Goal: Navigation & Orientation: Understand site structure

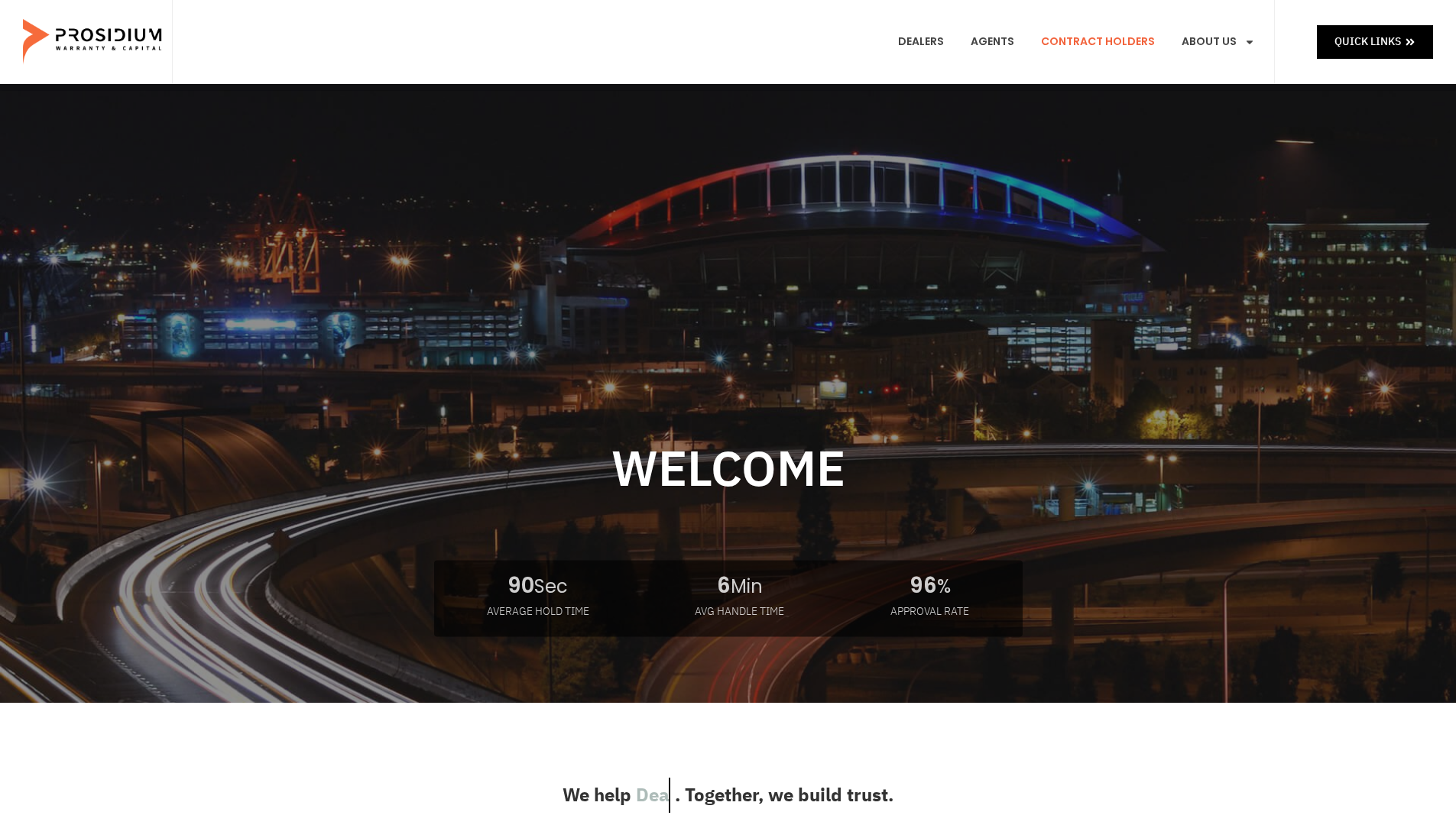
click at [1074, 41] on link "Contract Holders" at bounding box center [1098, 42] width 137 height 57
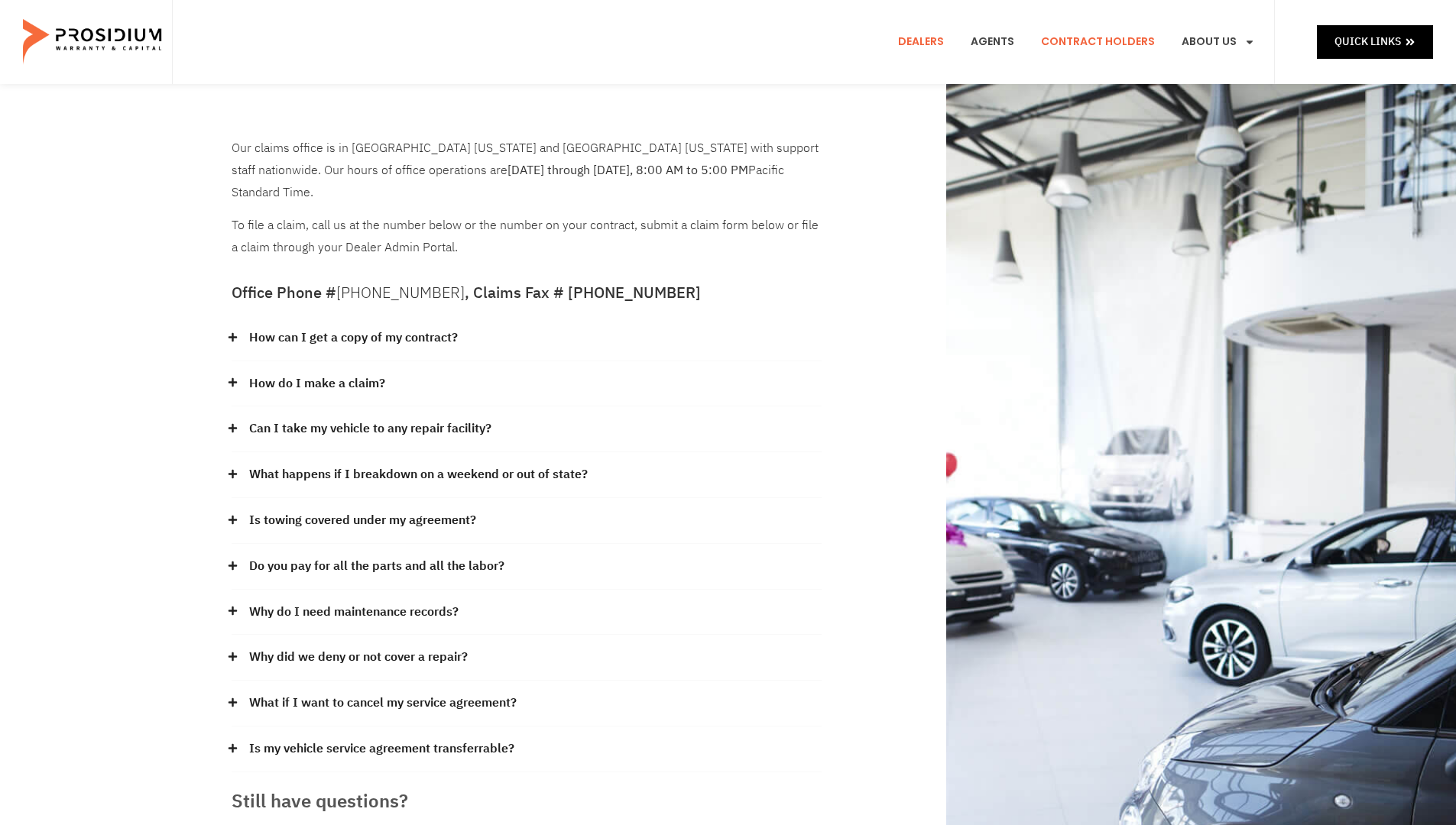
click at [922, 40] on link "Dealers" at bounding box center [921, 42] width 69 height 57
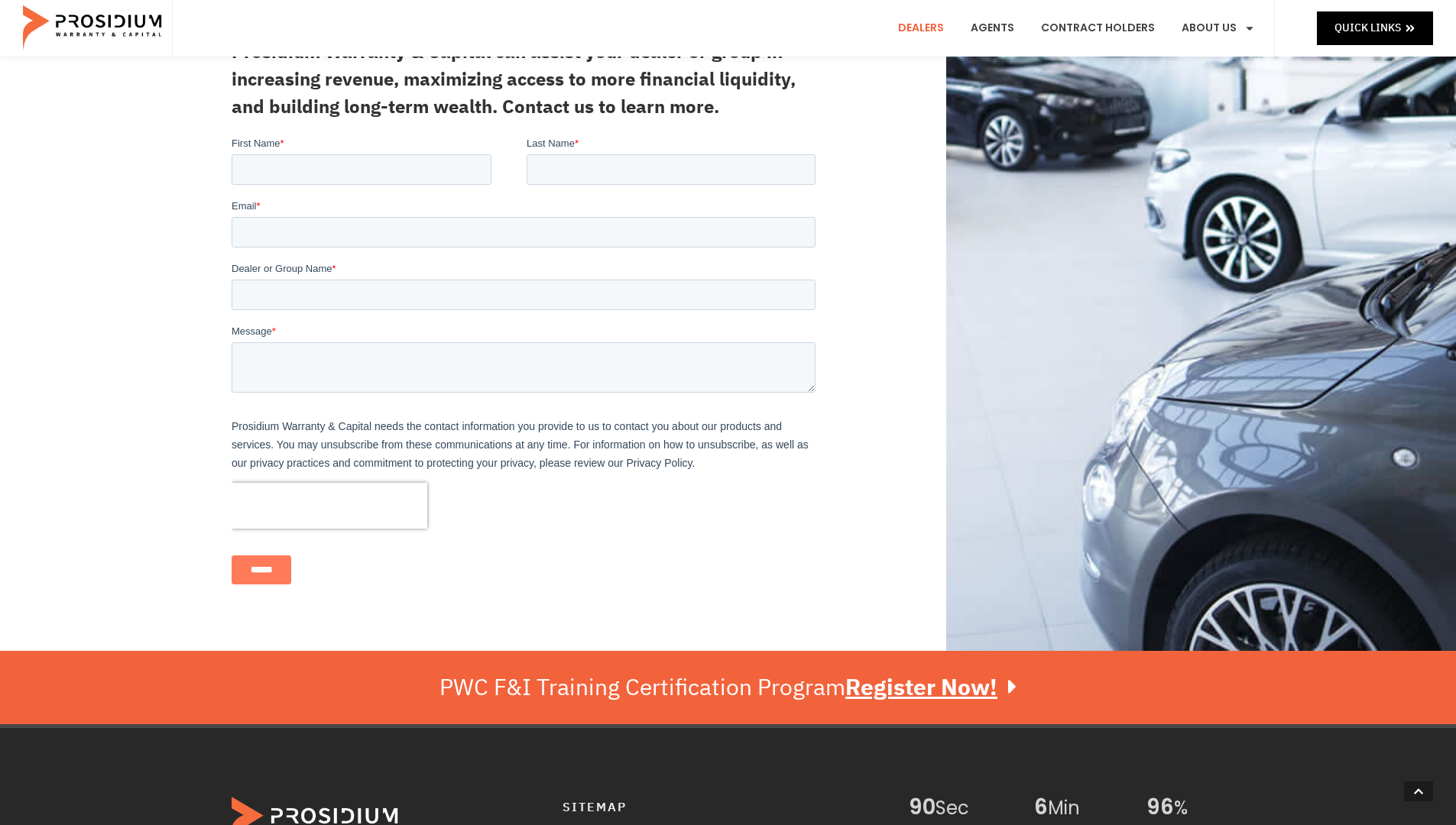
scroll to position [1, 0]
